Goal: Task Accomplishment & Management: Complete application form

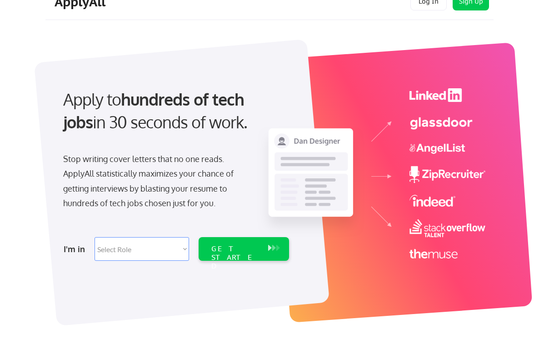
scroll to position [17, 0]
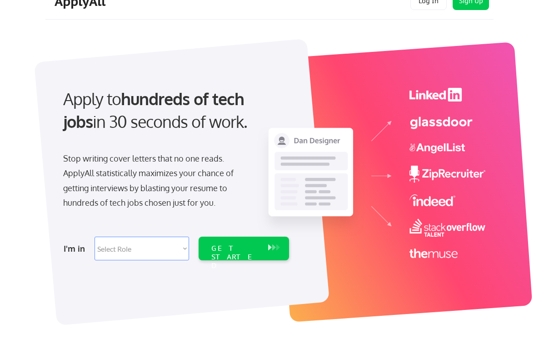
click at [177, 252] on select "Select Role Software Engineering Product Management Customer Success Sales UI/U…" at bounding box center [142, 248] width 95 height 24
select select ""sales0""
click at [95, 236] on select "Select Role Software Engineering Product Management Customer Success Sales UI/U…" at bounding box center [142, 248] width 95 height 24
select select ""sales0""
click at [216, 252] on div "GET STARTED" at bounding box center [235, 257] width 48 height 26
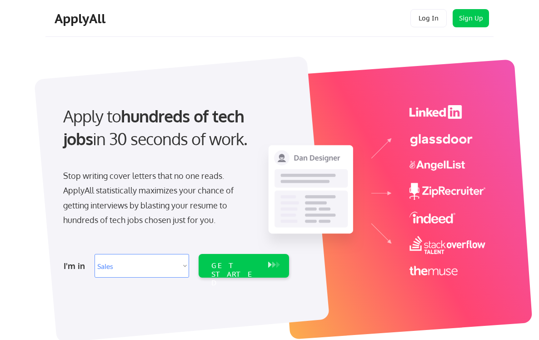
select select ""sales0""
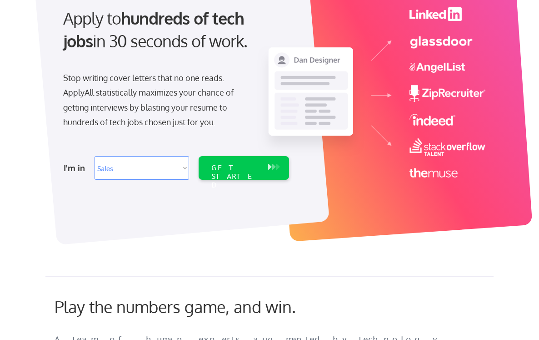
scroll to position [174, 0]
